Goal: Transaction & Acquisition: Book appointment/travel/reservation

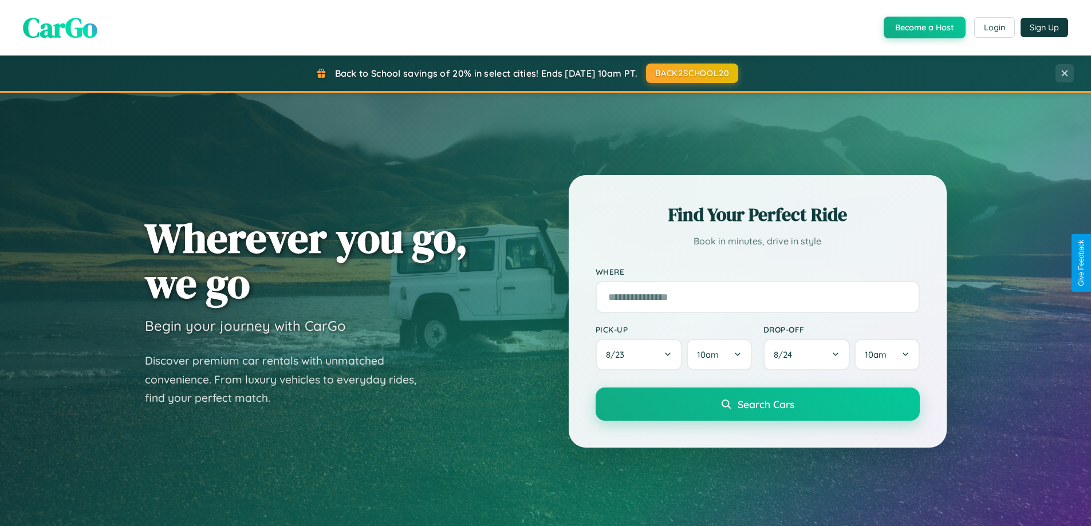
scroll to position [247, 0]
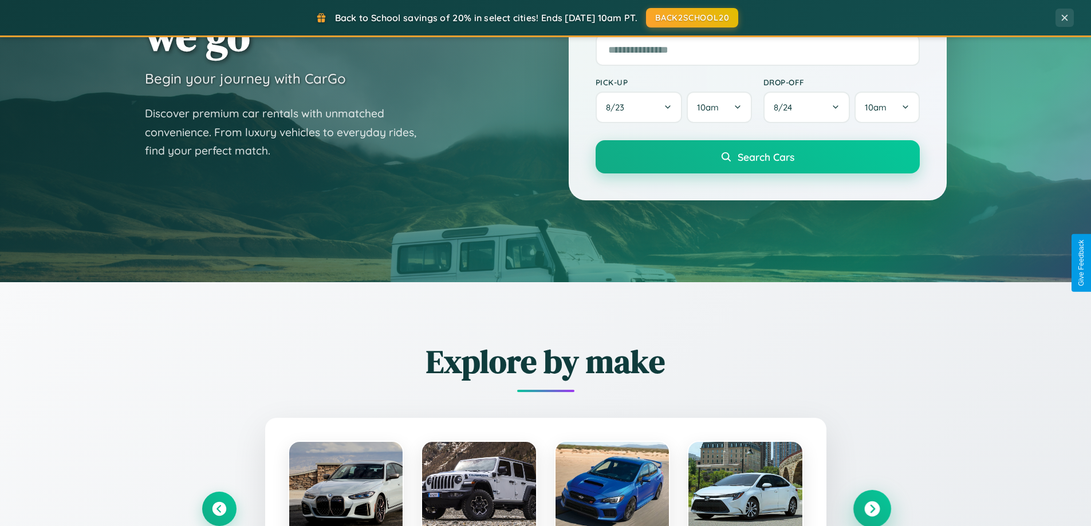
click at [872, 509] on icon at bounding box center [871, 509] width 15 height 15
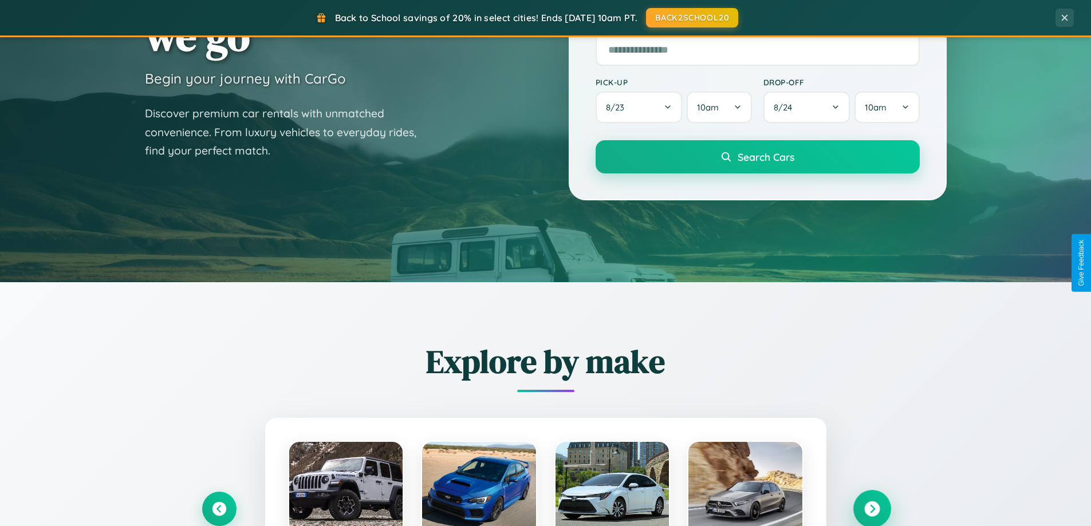
click at [872, 508] on icon at bounding box center [871, 509] width 15 height 15
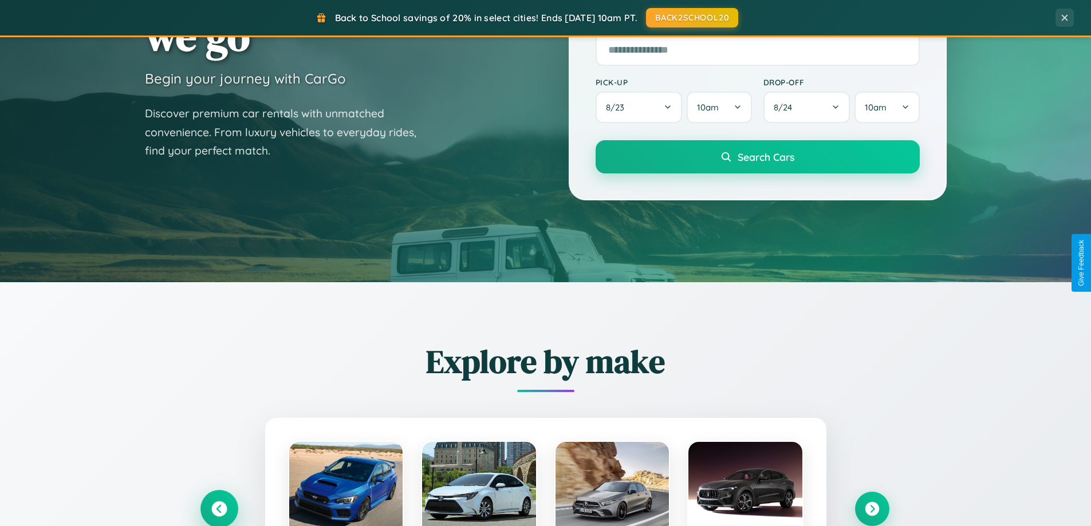
click at [219, 508] on icon at bounding box center [218, 509] width 15 height 15
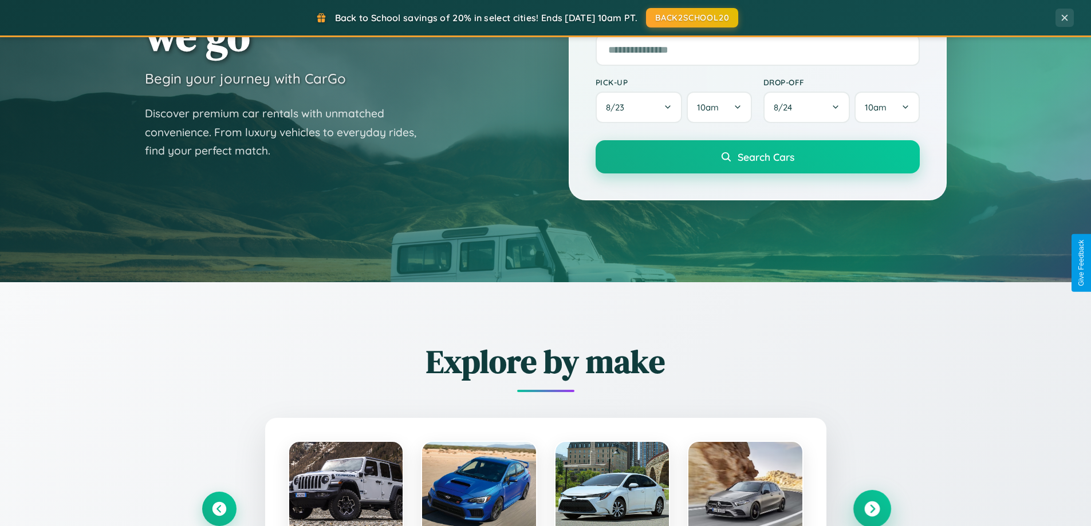
click at [872, 508] on icon at bounding box center [871, 509] width 15 height 15
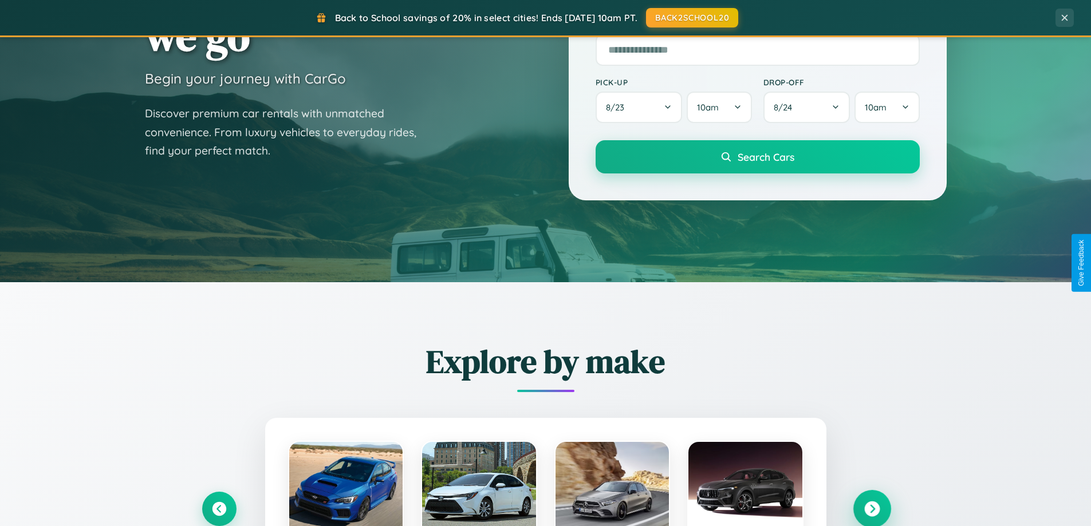
click at [872, 508] on icon at bounding box center [871, 509] width 15 height 15
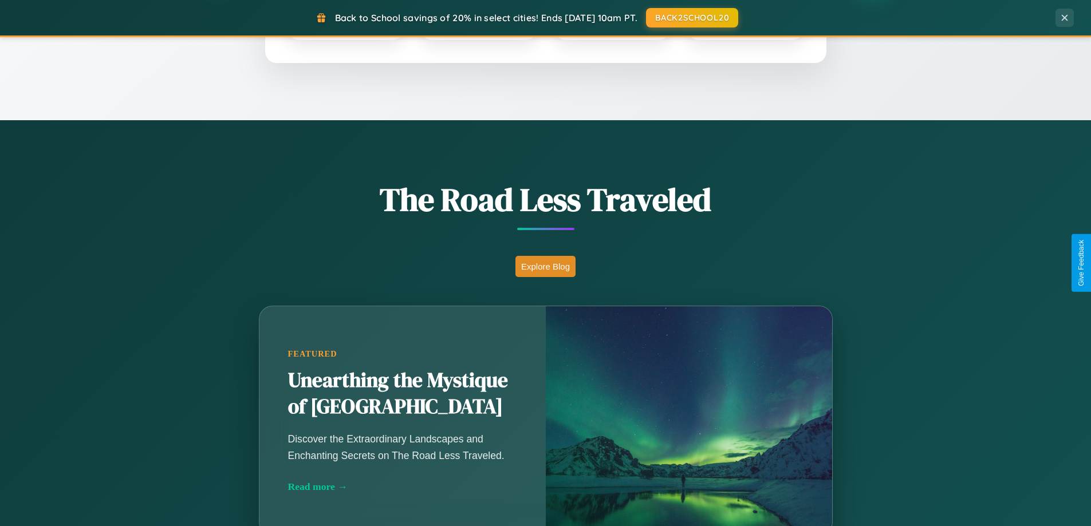
scroll to position [788, 0]
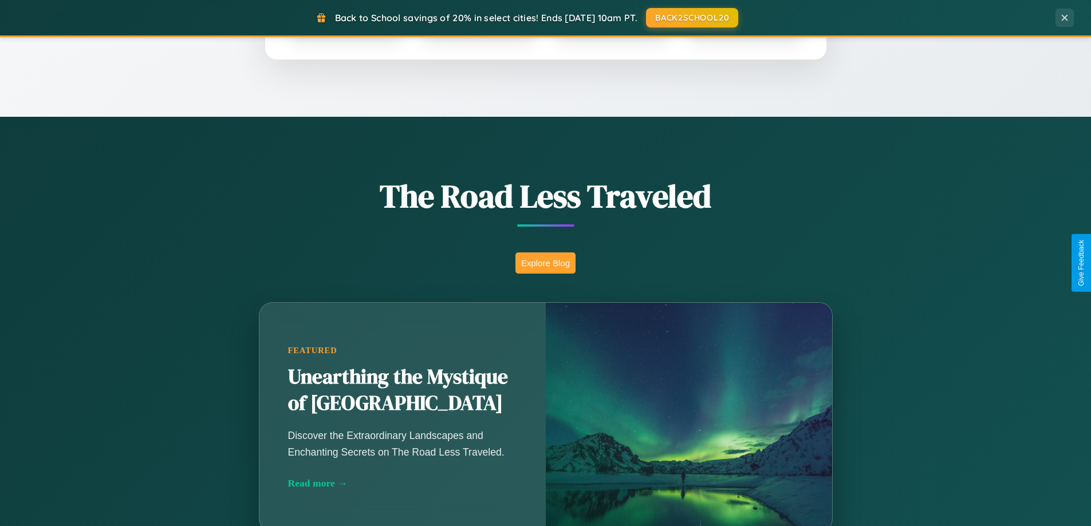
click at [545, 263] on button "Explore Blog" at bounding box center [545, 263] width 60 height 21
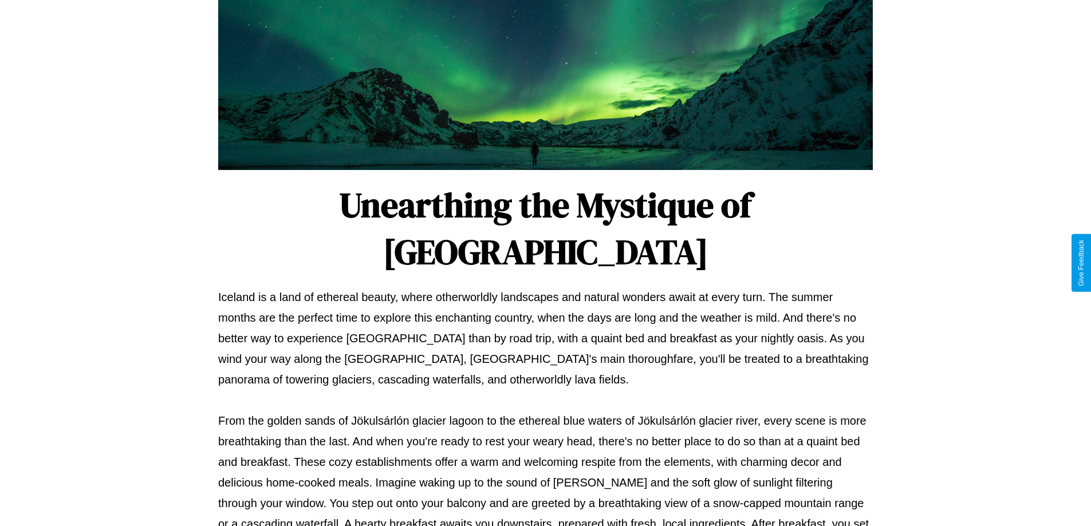
scroll to position [370, 0]
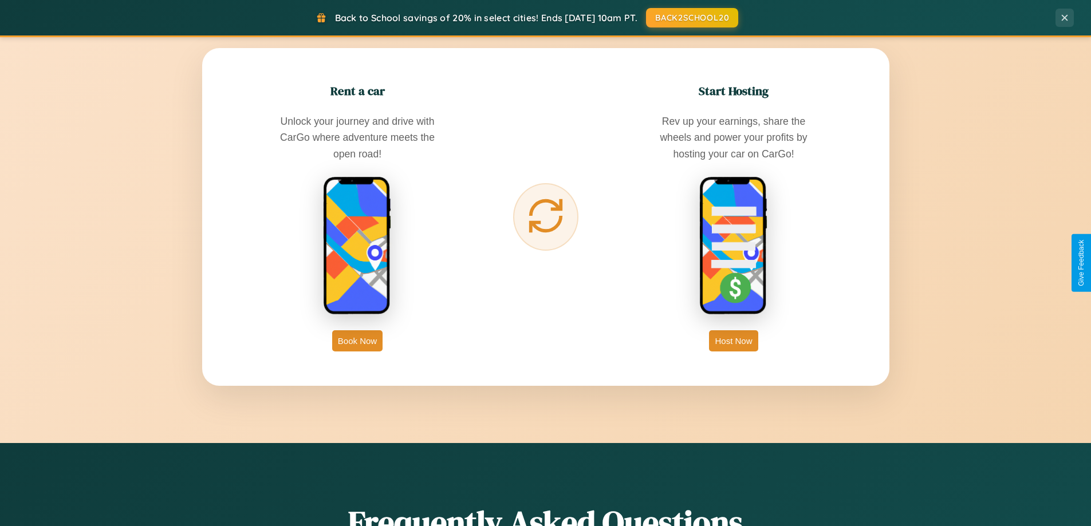
scroll to position [1840, 0]
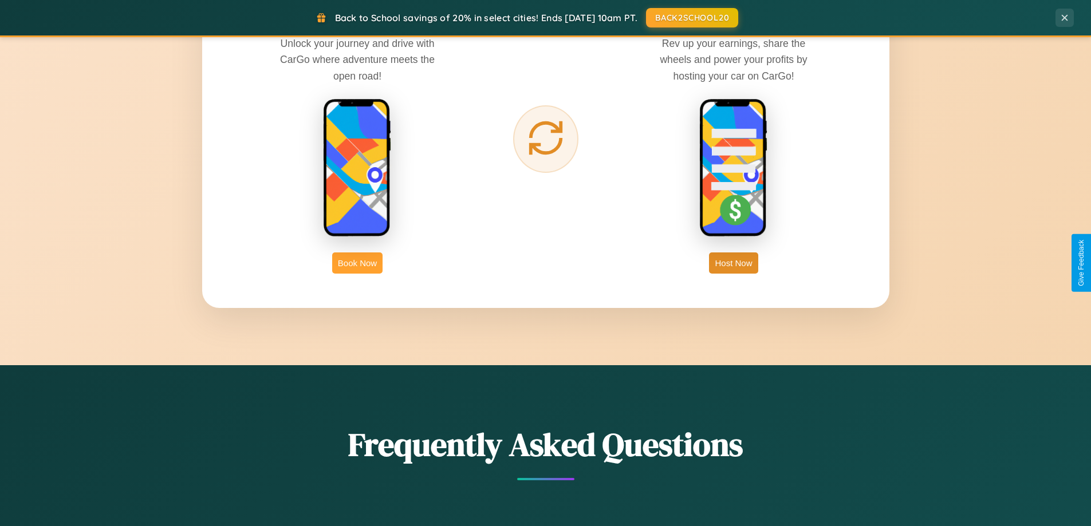
click at [357, 263] on button "Book Now" at bounding box center [357, 263] width 50 height 21
